Goal: Task Accomplishment & Management: Manage account settings

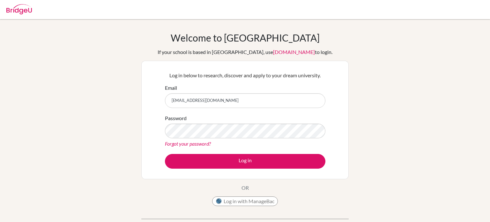
type input "[EMAIL_ADDRESS][DOMAIN_NAME]"
click at [165, 154] on button "Log in" at bounding box center [245, 161] width 160 height 15
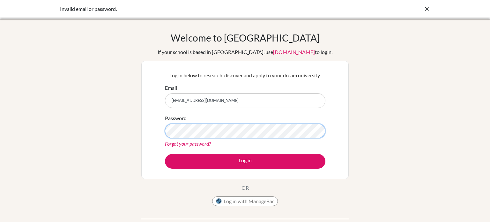
click at [165, 154] on button "Log in" at bounding box center [245, 161] width 160 height 15
click at [427, 9] on icon at bounding box center [427, 9] width 6 height 6
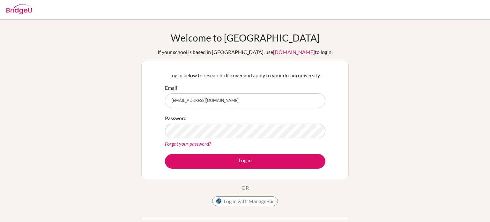
click at [180, 143] on link "Forgot your password?" at bounding box center [188, 143] width 46 height 6
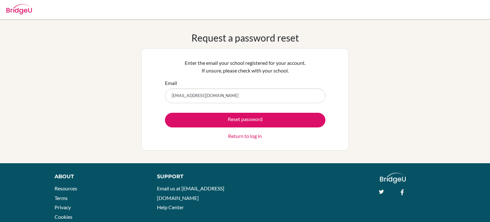
type input "[EMAIL_ADDRESS][DOMAIN_NAME]"
click at [165, 113] on button "Reset password" at bounding box center [245, 120] width 160 height 15
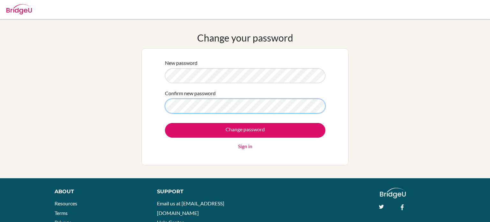
click at [165, 123] on input "Change password" at bounding box center [245, 130] width 160 height 15
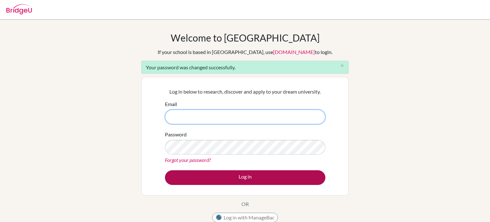
type input "[EMAIL_ADDRESS][DOMAIN_NAME]"
click at [206, 177] on button "Log in" at bounding box center [245, 177] width 160 height 15
